Goal: Task Accomplishment & Management: Manage account settings

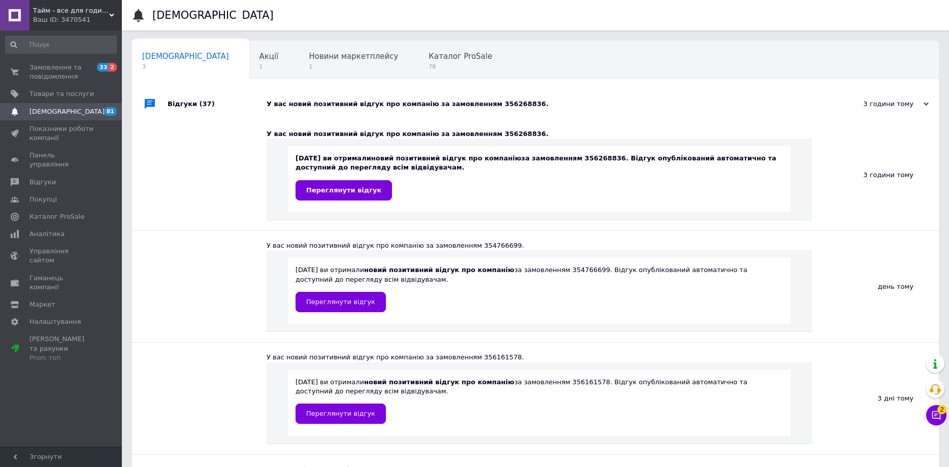
click at [80, 63] on span "Замовлення та повідомлення" at bounding box center [61, 72] width 64 height 18
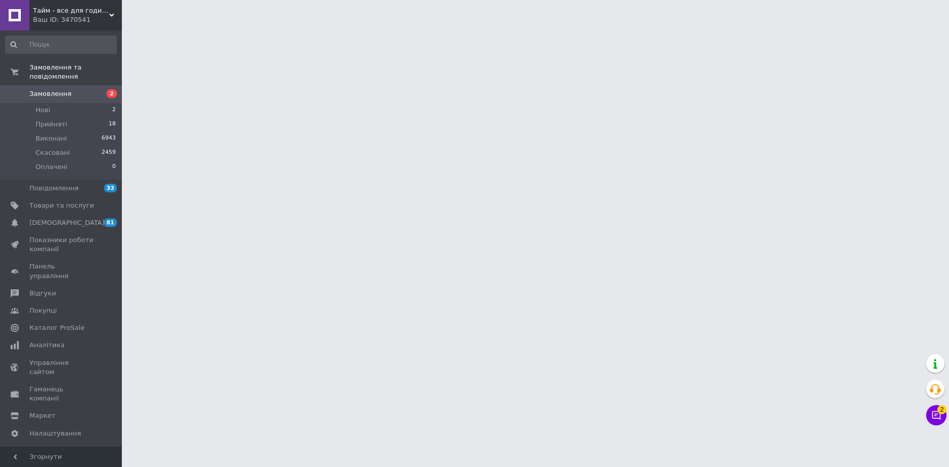
click at [64, 85] on link "Замовлення 2" at bounding box center [61, 93] width 122 height 17
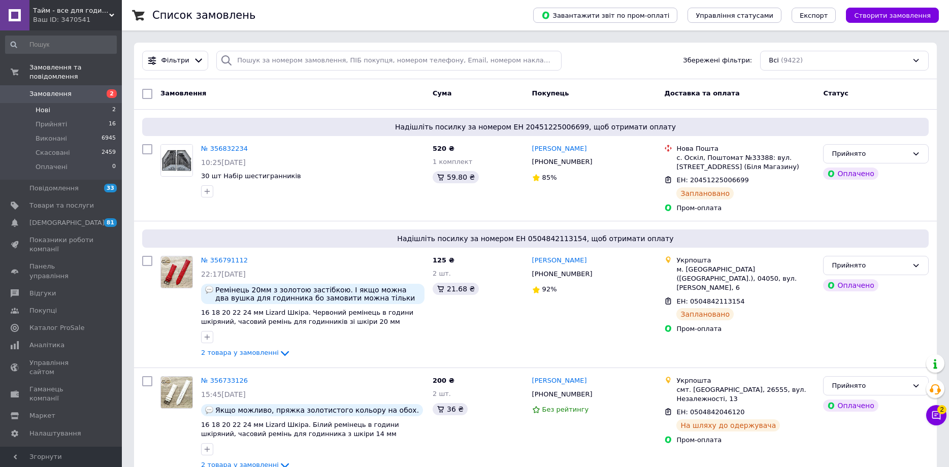
click at [71, 103] on li "Нові 2" at bounding box center [61, 110] width 122 height 14
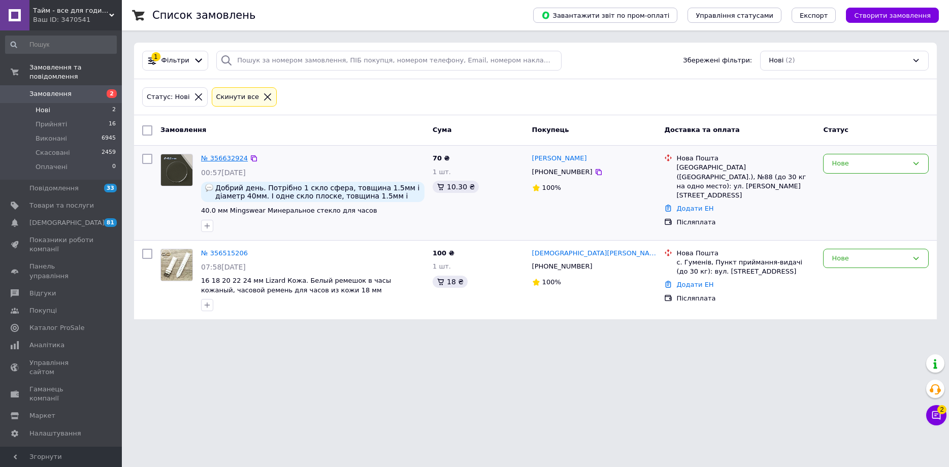
click at [219, 157] on link "№ 356632924" at bounding box center [224, 158] width 47 height 8
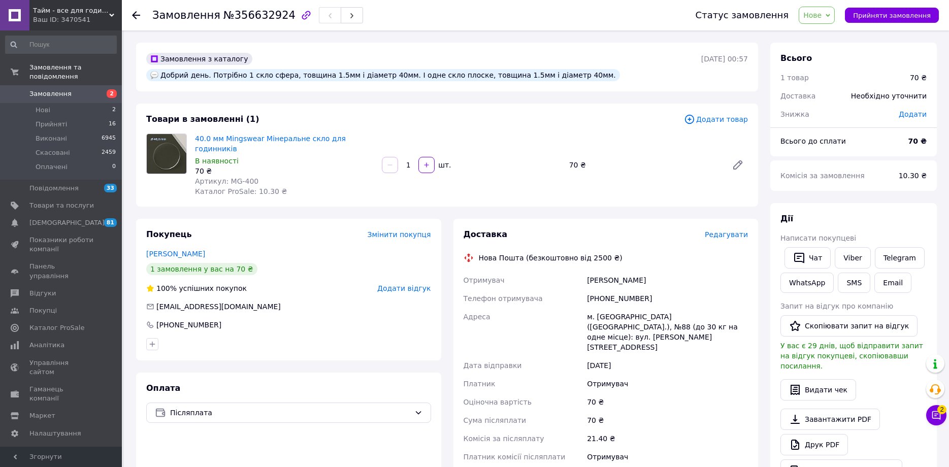
click at [822, 17] on span "Нове" at bounding box center [812, 15] width 18 height 8
click at [828, 39] on li "Прийнято" at bounding box center [822, 35] width 47 height 15
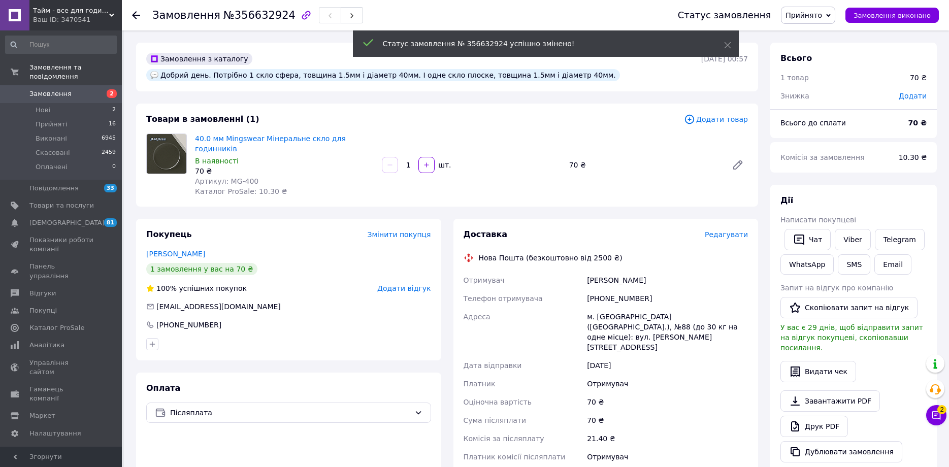
click at [738, 231] on span "Редагувати" at bounding box center [726, 235] width 43 height 8
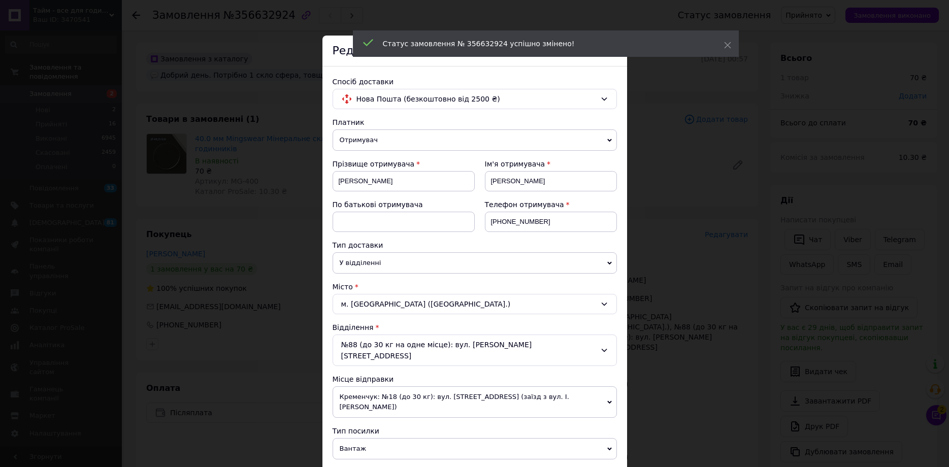
scroll to position [169, 0]
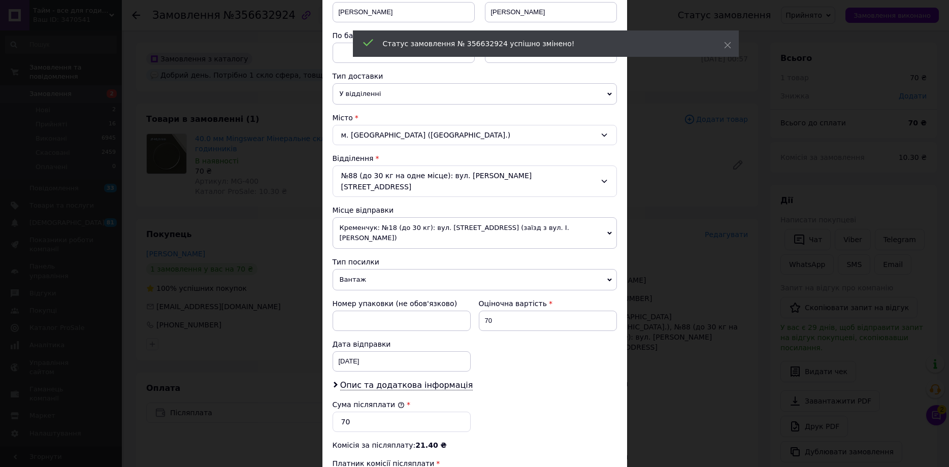
click at [389, 269] on span "Вантаж" at bounding box center [475, 279] width 284 height 21
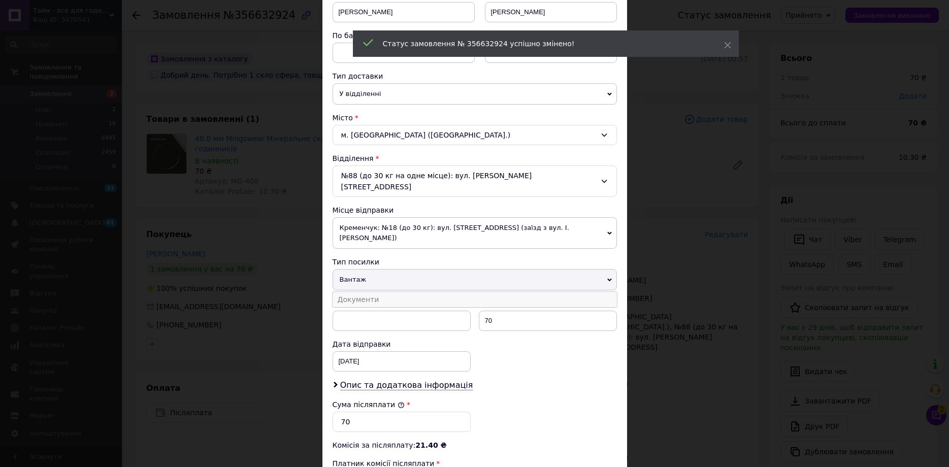
click at [389, 292] on li "Документи" at bounding box center [475, 299] width 284 height 15
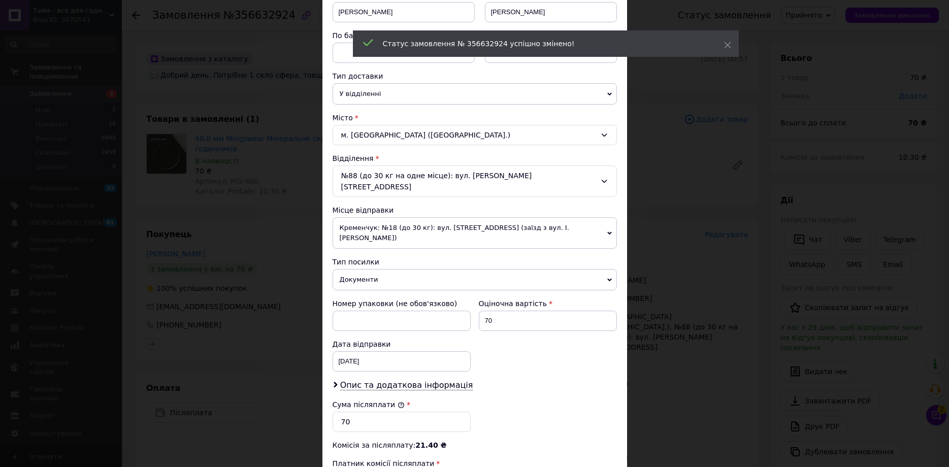
scroll to position [318, 0]
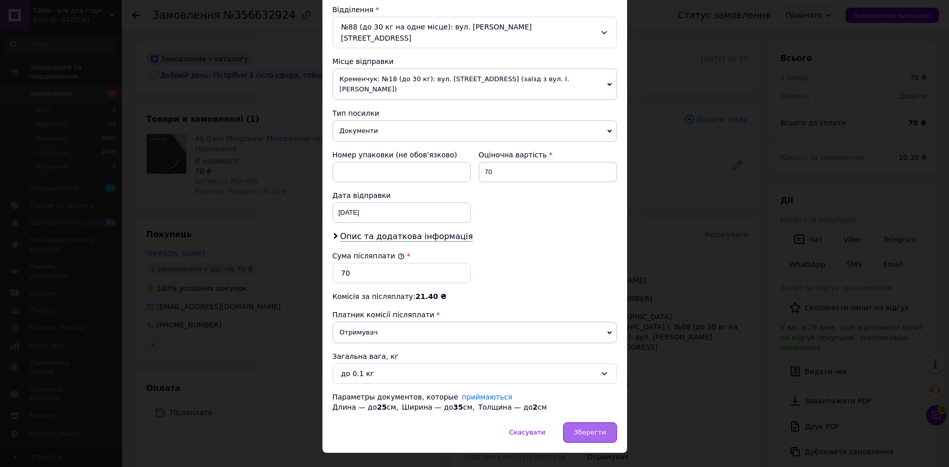
click at [591, 423] on div "Зберегти" at bounding box center [589, 433] width 53 height 20
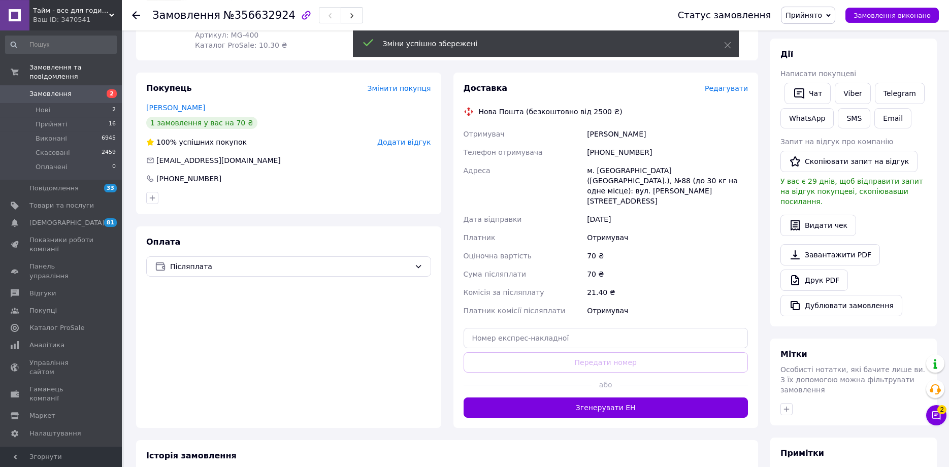
scroll to position [165, 0]
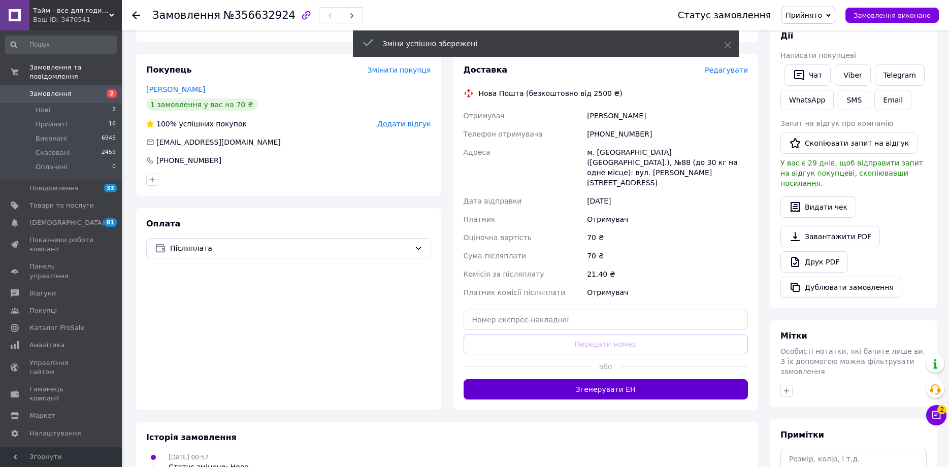
click at [634, 379] on button "Згенерувати ЕН" at bounding box center [606, 389] width 285 height 20
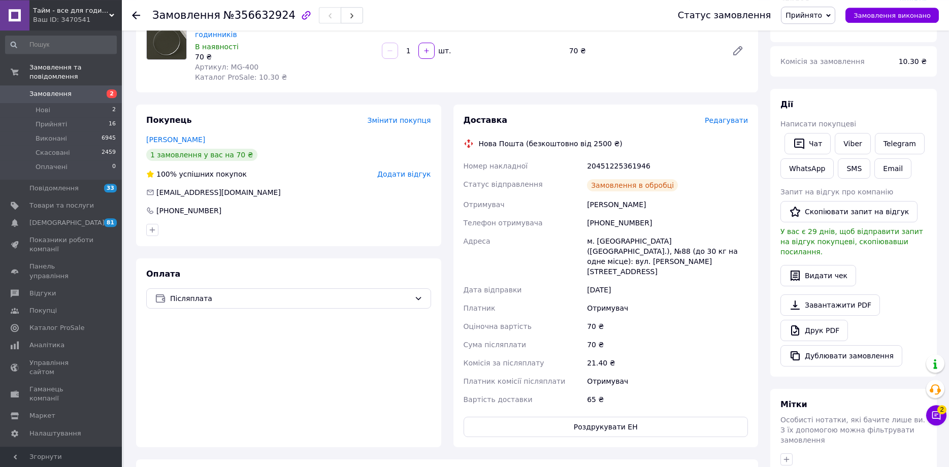
scroll to position [110, 0]
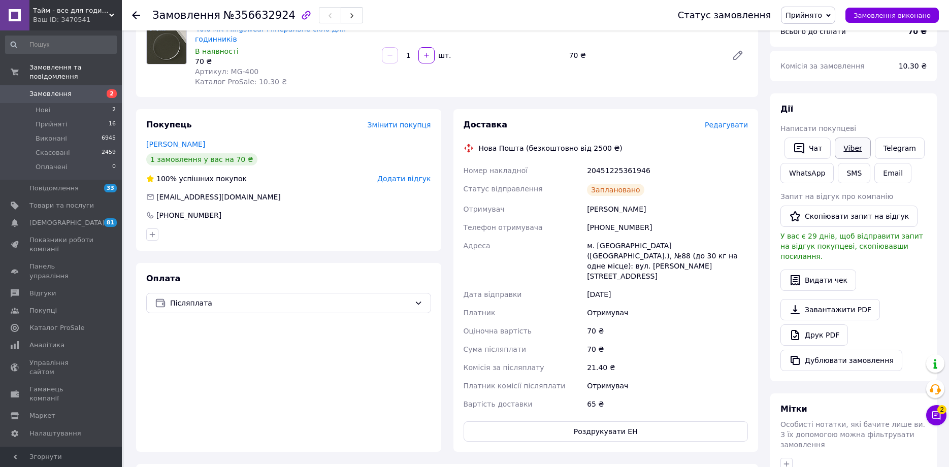
click at [843, 144] on link "Viber" at bounding box center [853, 148] width 36 height 21
click at [845, 141] on link "Viber" at bounding box center [853, 148] width 36 height 21
drag, startPoint x: 651, startPoint y: 199, endPoint x: 571, endPoint y: 208, distance: 80.7
click at [571, 208] on div "Номер накладної 20451225361946 Статус відправлення Заплановано Отримувач Пролуб…" at bounding box center [606, 287] width 289 height 252
copy div "Телефон отримувача +380953112244"
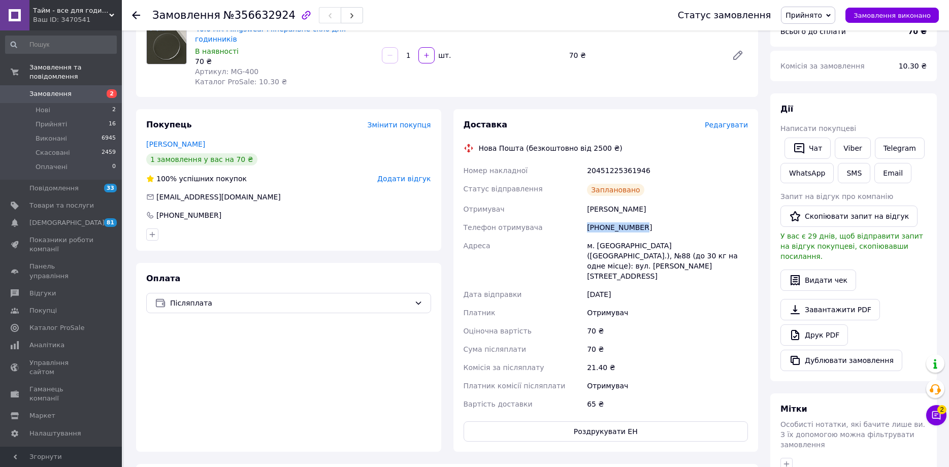
drag, startPoint x: 669, startPoint y: 188, endPoint x: 576, endPoint y: 189, distance: 92.4
click at [576, 189] on div "Номер накладної 20451225361946 Статус відправлення Заплановано Отримувач Пролуб…" at bounding box center [606, 287] width 289 height 252
copy div "Отримувач Пролубщиков Олександр"
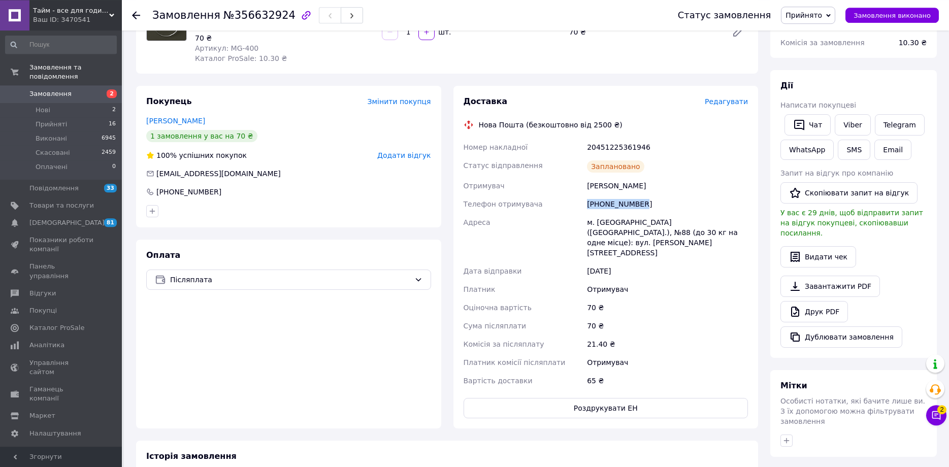
scroll to position [165, 0]
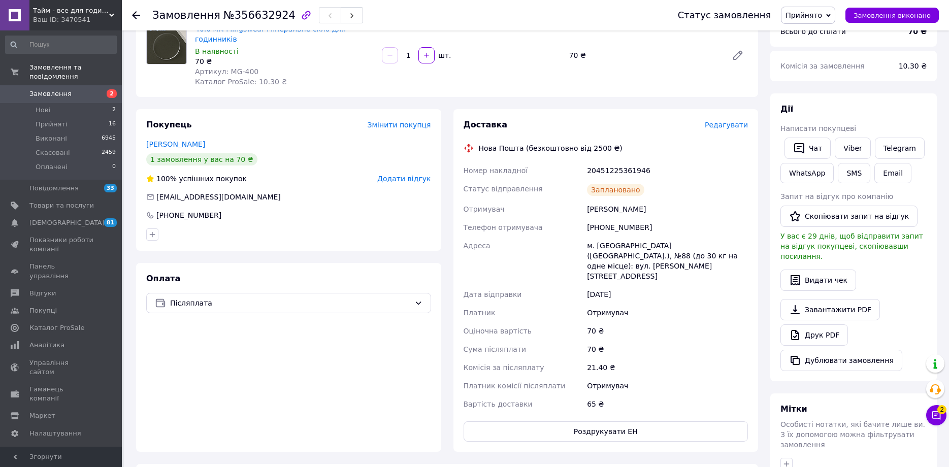
click at [638, 119] on div "Доставка" at bounding box center [584, 125] width 241 height 12
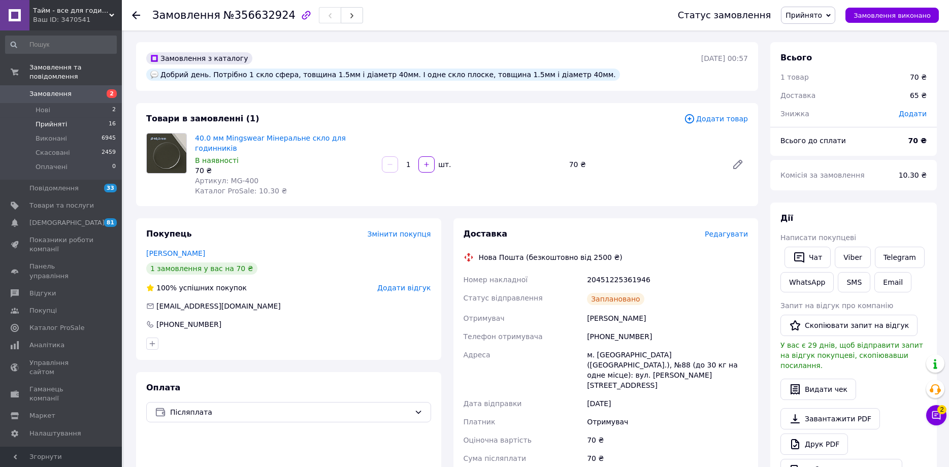
scroll to position [0, 0]
click at [51, 89] on span "Замовлення" at bounding box center [50, 93] width 42 height 9
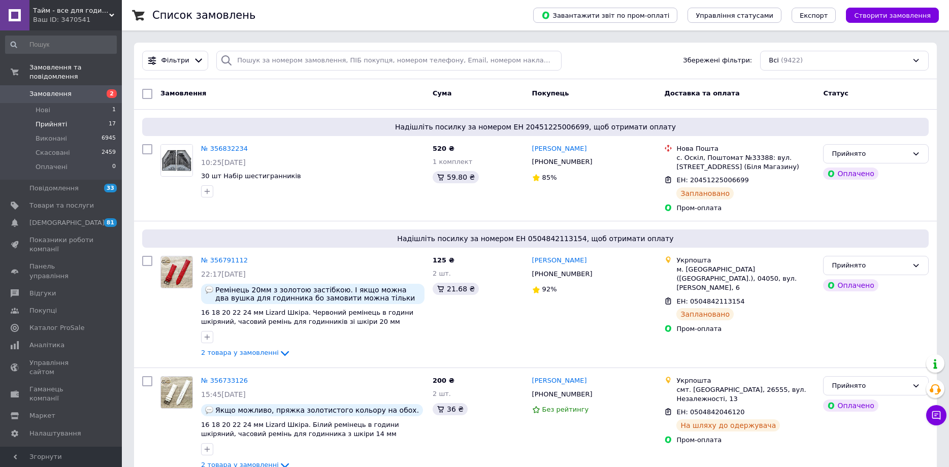
click at [79, 117] on li "Прийняті 17" at bounding box center [61, 124] width 122 height 14
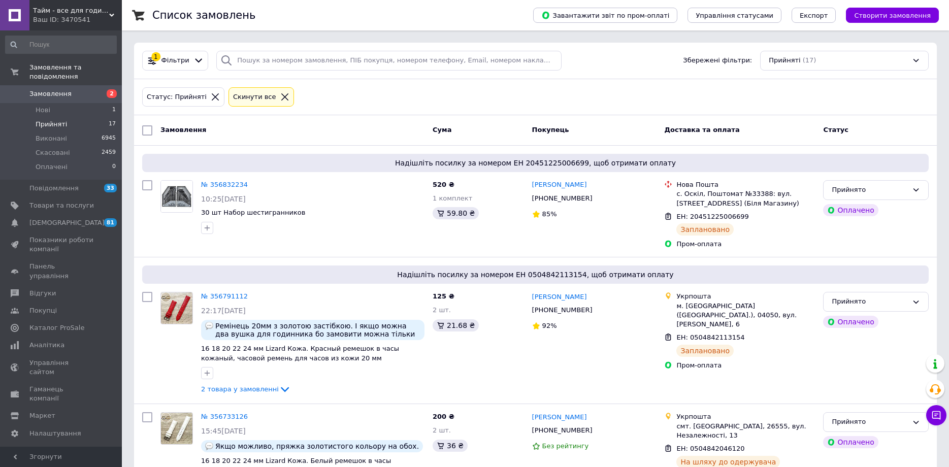
click at [42, 89] on span "Замовлення" at bounding box center [50, 93] width 42 height 9
